Goal: Use online tool/utility: Utilize a website feature to perform a specific function

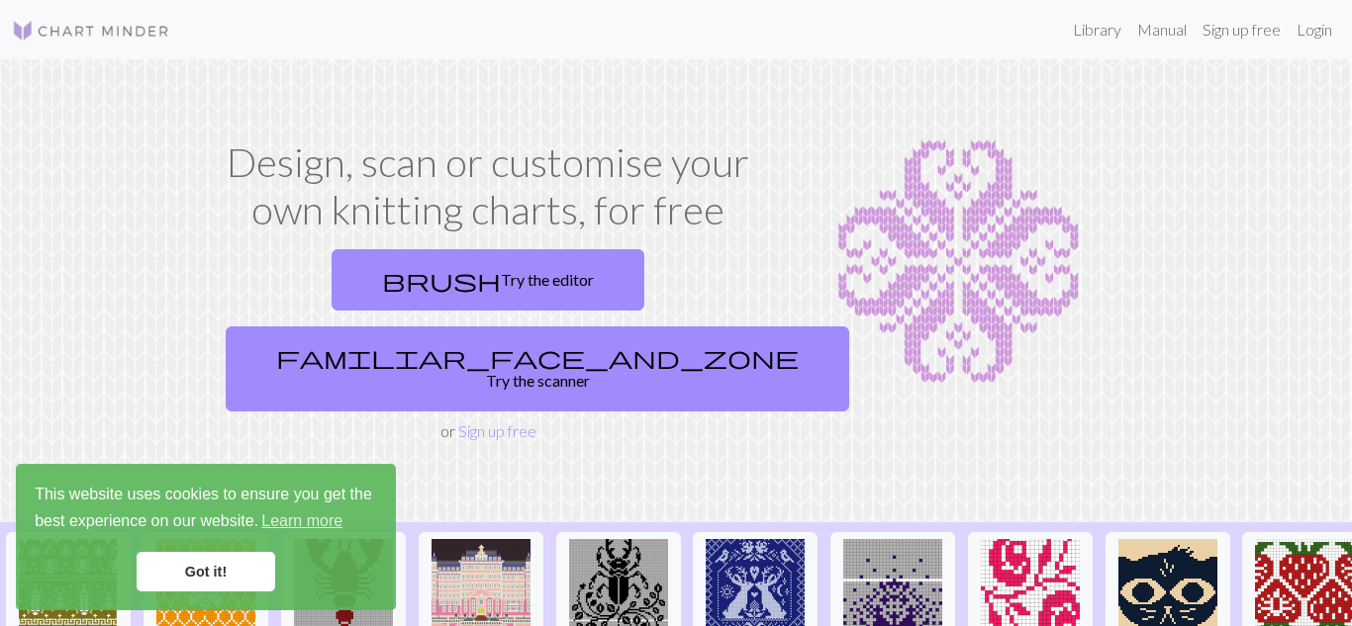
click at [228, 571] on link "Got it!" at bounding box center [206, 572] width 139 height 40
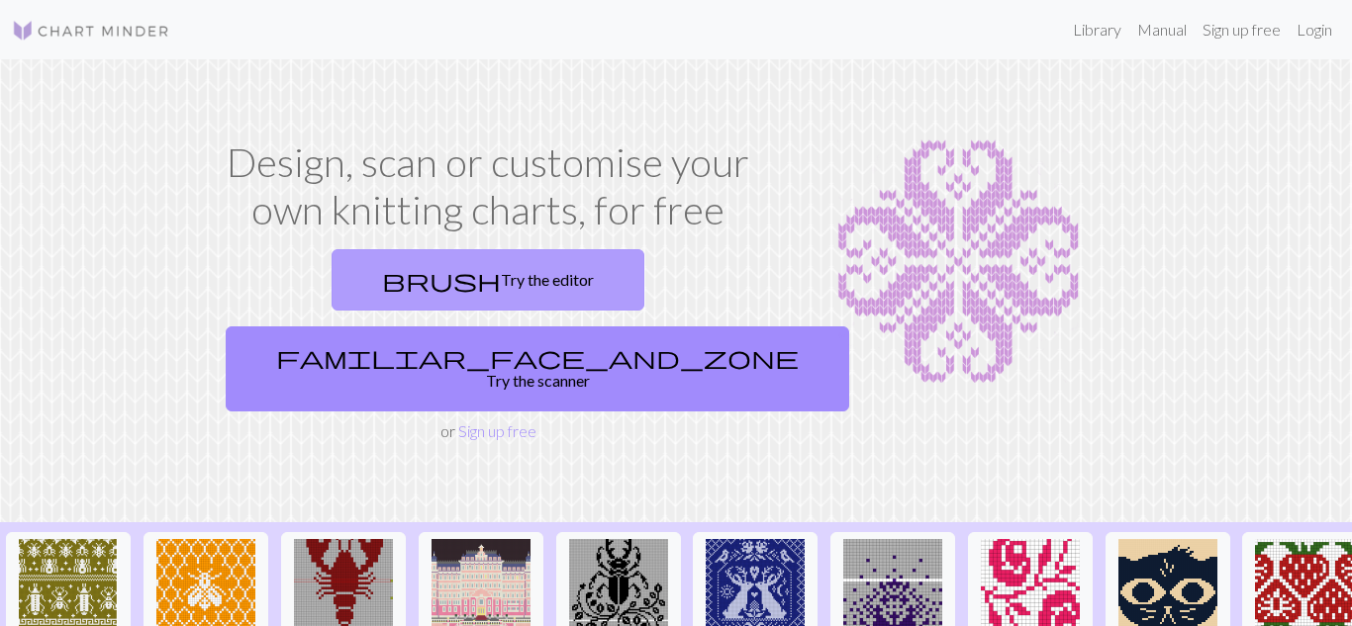
click at [407, 286] on link "brush Try the editor" at bounding box center [488, 279] width 313 height 61
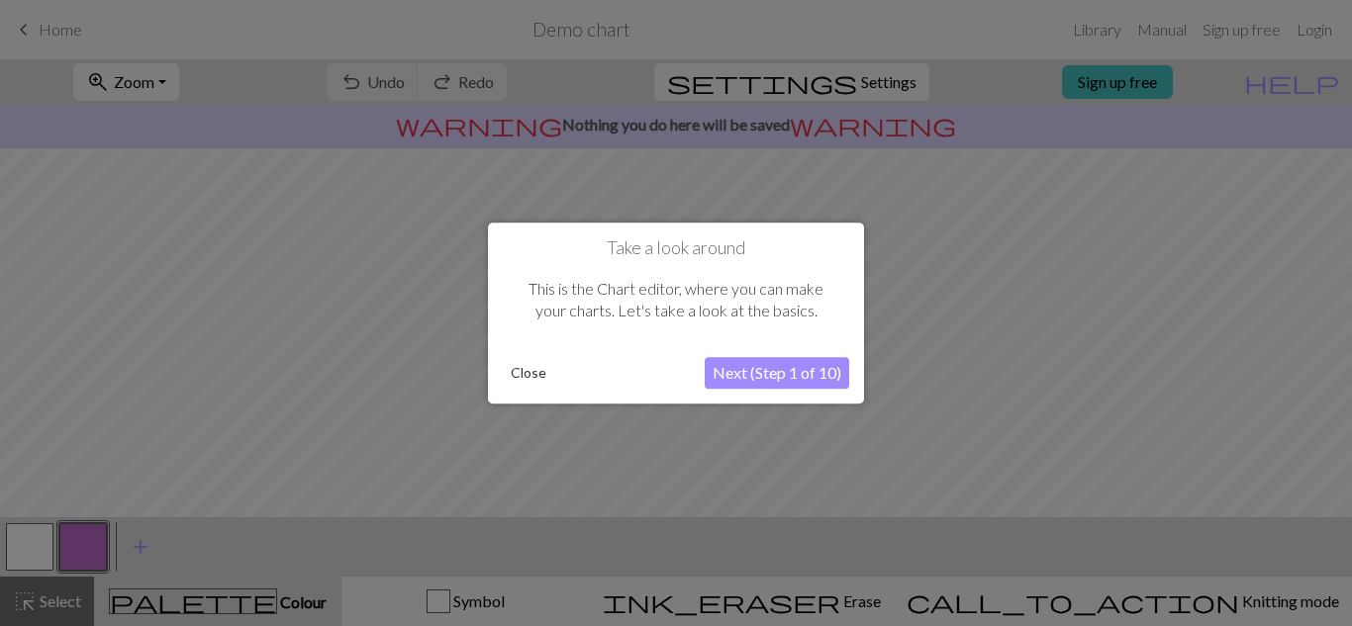
click at [813, 377] on button "Next (Step 1 of 10)" at bounding box center [777, 373] width 144 height 32
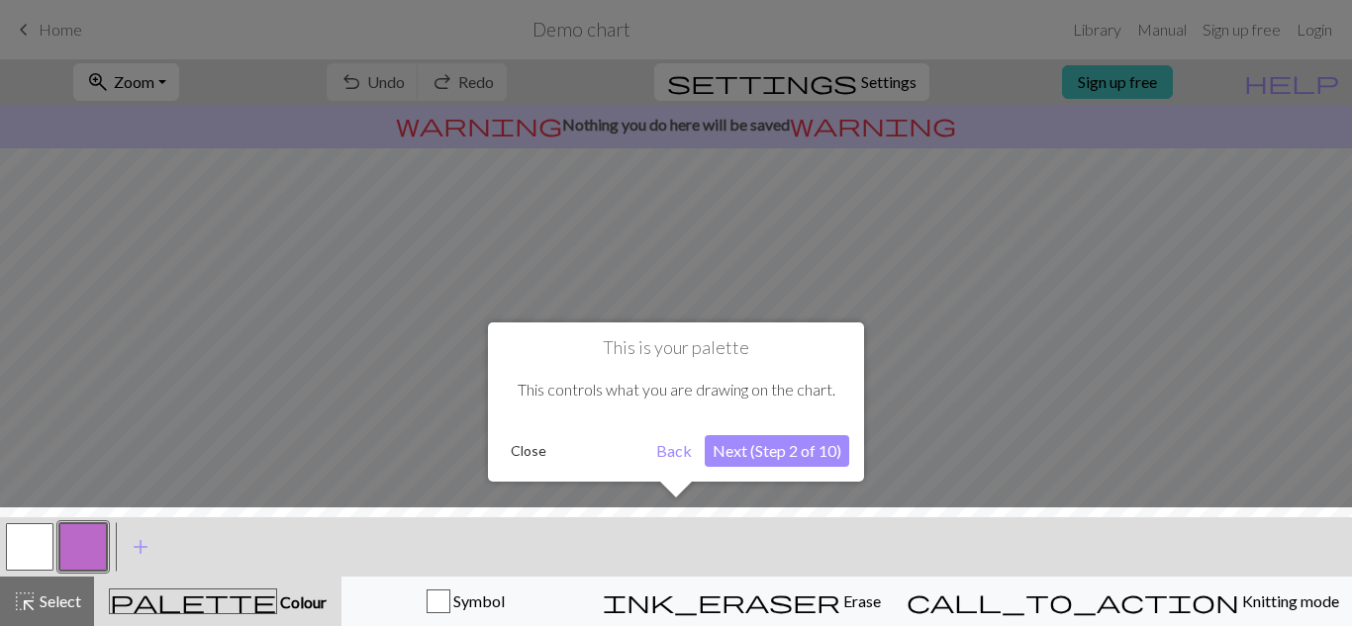
click at [778, 462] on button "Next (Step 2 of 10)" at bounding box center [777, 451] width 144 height 32
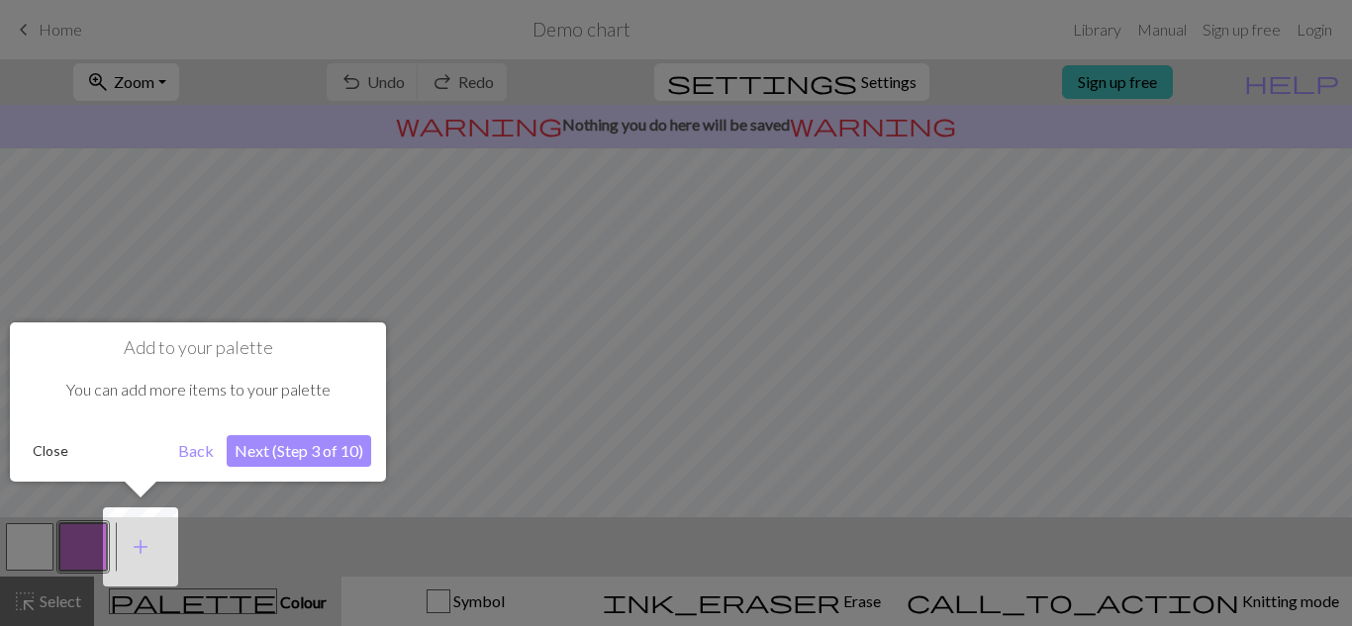
click at [305, 454] on button "Next (Step 3 of 10)" at bounding box center [299, 451] width 144 height 32
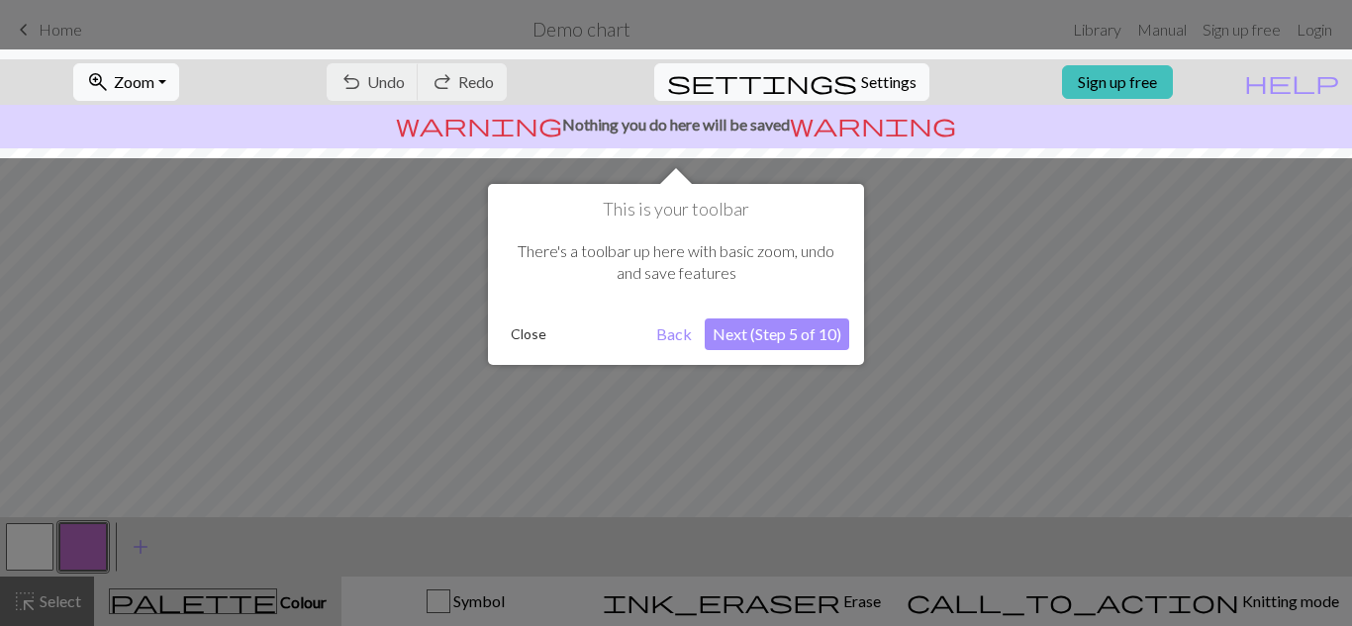
click at [803, 337] on button "Next (Step 5 of 10)" at bounding box center [777, 335] width 144 height 32
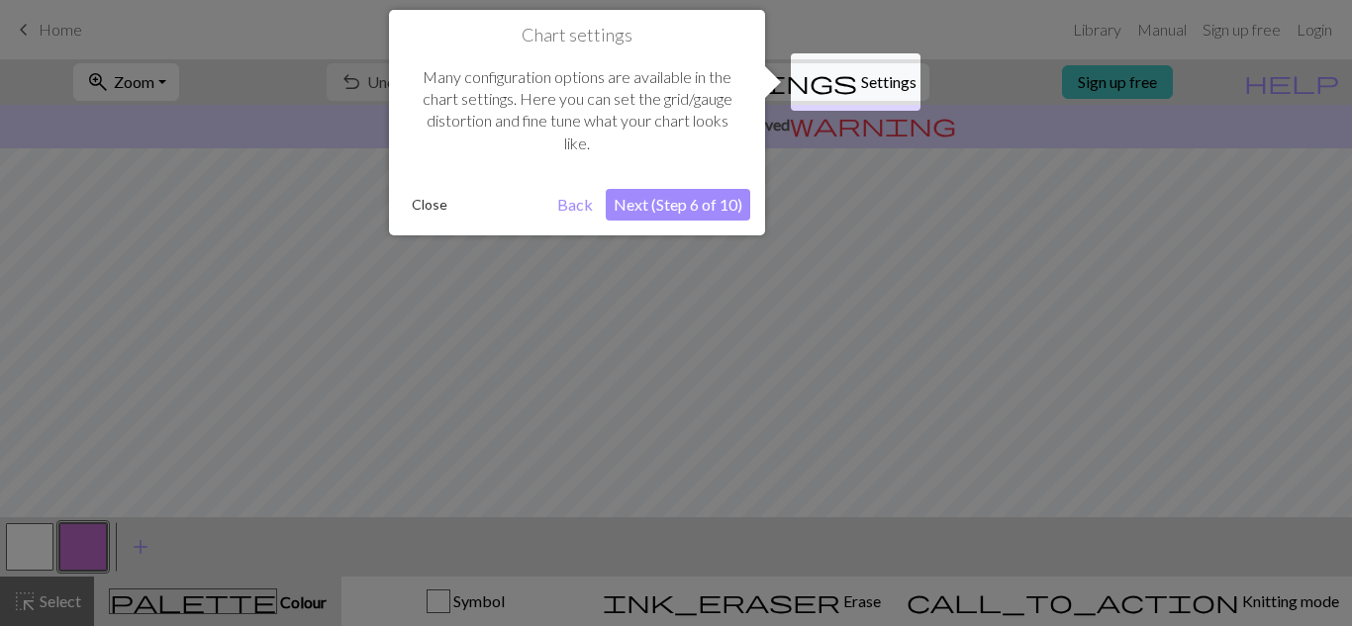
click at [691, 215] on button "Next (Step 6 of 10)" at bounding box center [678, 205] width 144 height 32
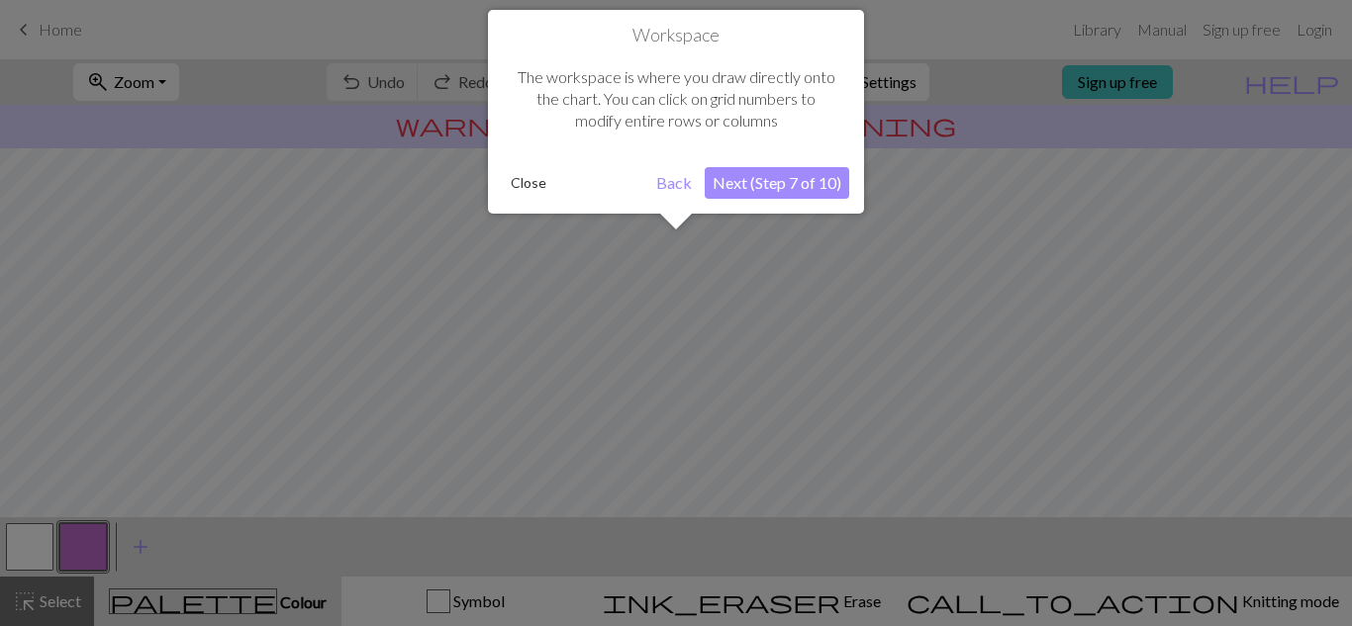
scroll to position [119, 0]
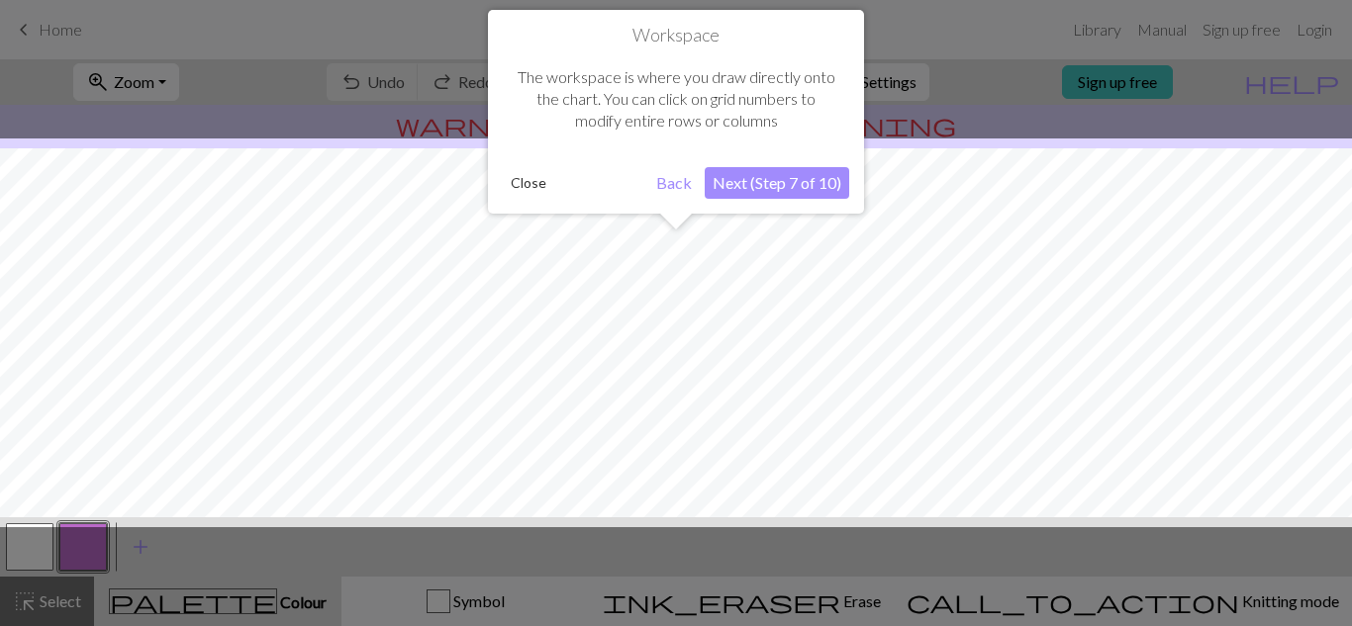
click at [746, 189] on button "Next (Step 7 of 10)" at bounding box center [777, 183] width 144 height 32
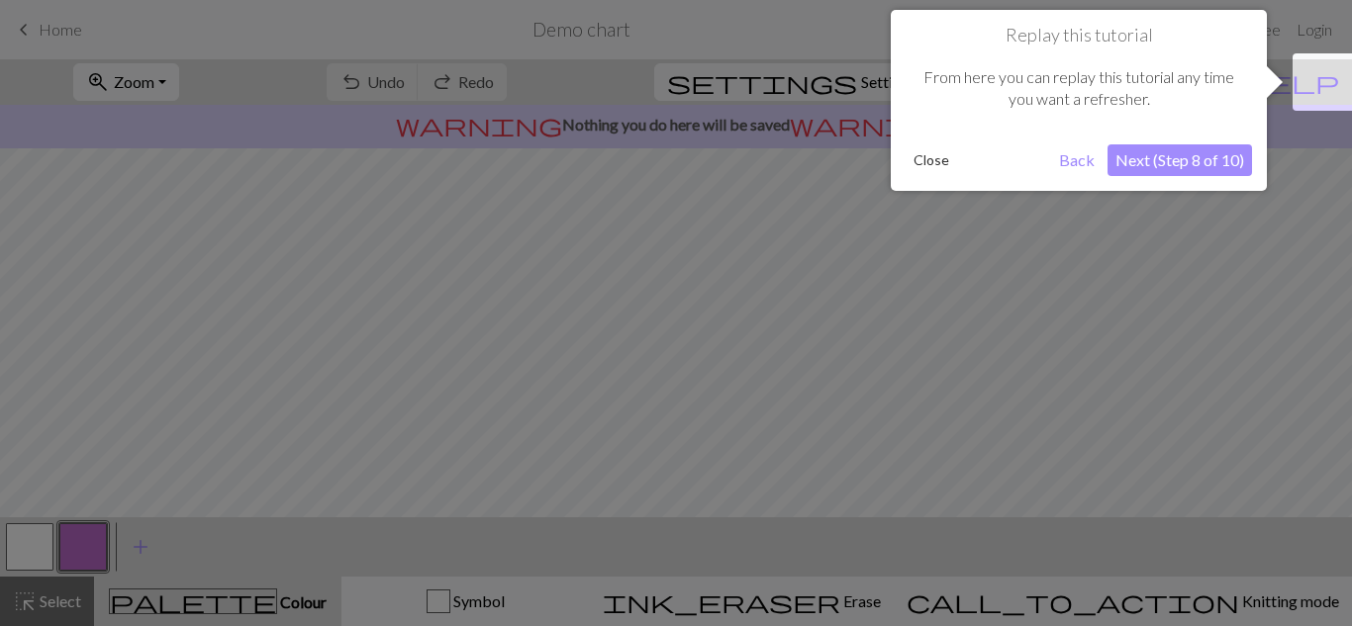
click at [1199, 164] on button "Next (Step 8 of 10)" at bounding box center [1179, 160] width 144 height 32
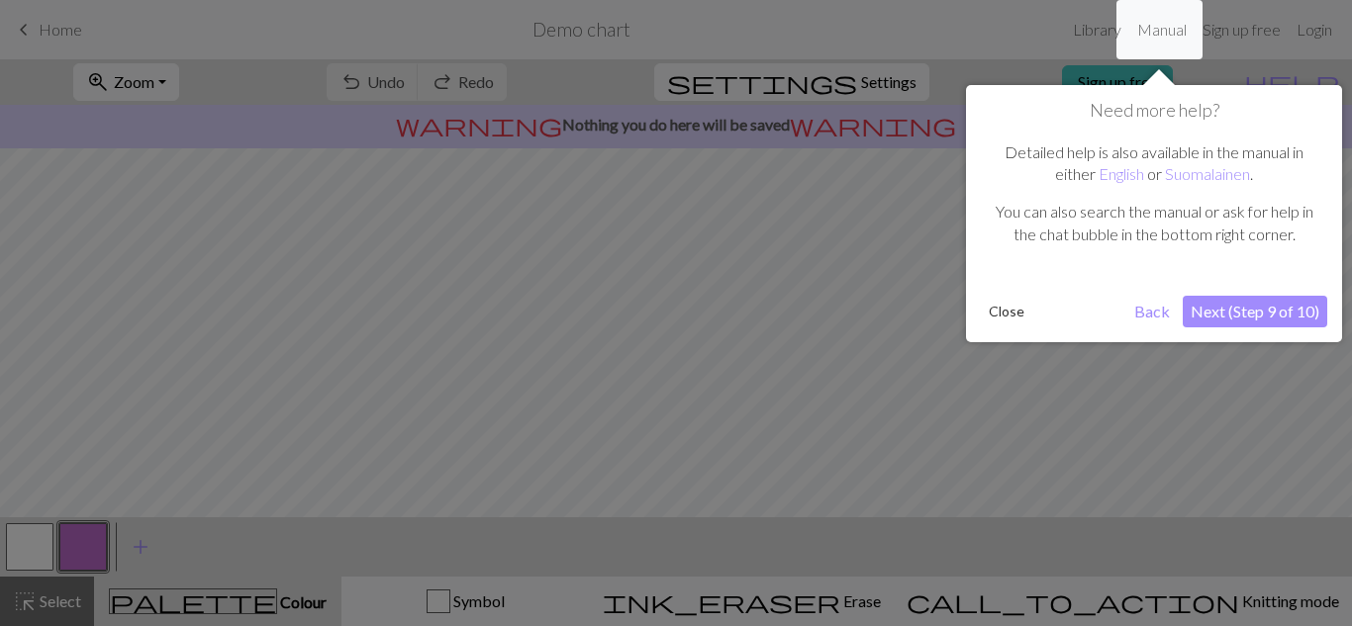
click at [1230, 307] on button "Next (Step 9 of 10)" at bounding box center [1255, 312] width 144 height 32
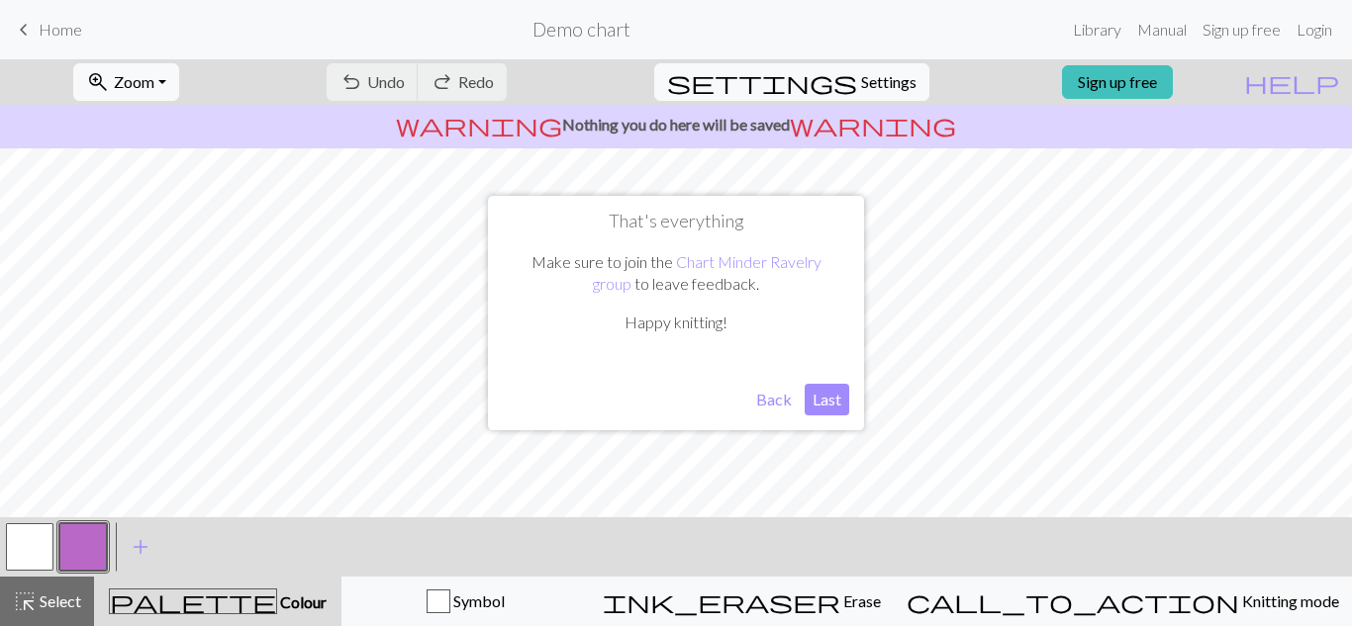
click at [836, 403] on button "Last" at bounding box center [827, 400] width 45 height 32
